Goal: Find specific page/section: Find specific page/section

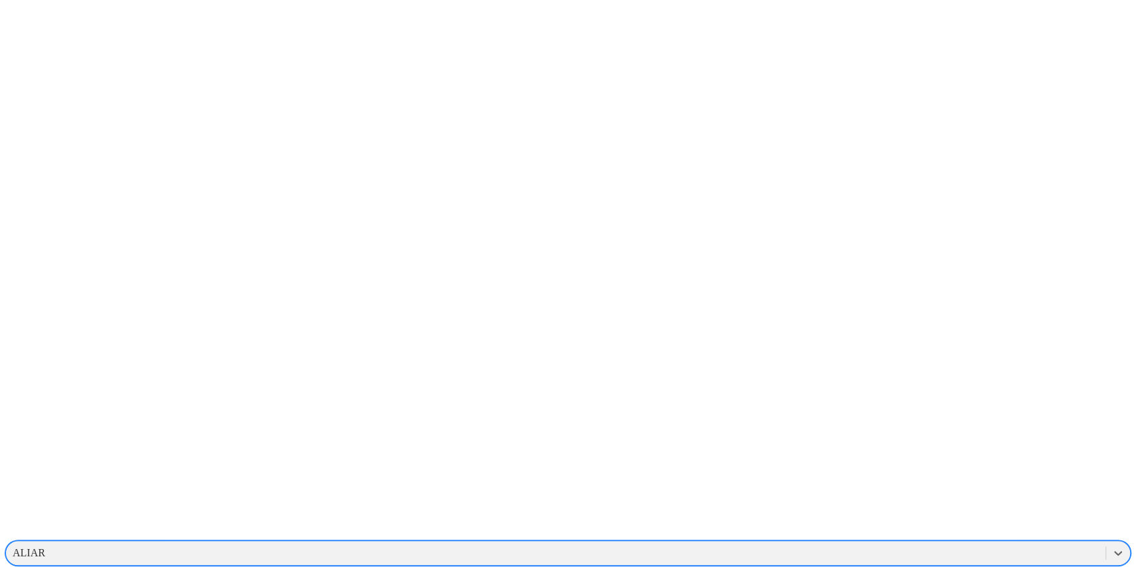
click at [45, 547] on div "ALIAR" at bounding box center [29, 553] width 33 height 12
